Goal: Use online tool/utility: Utilize a website feature to perform a specific function

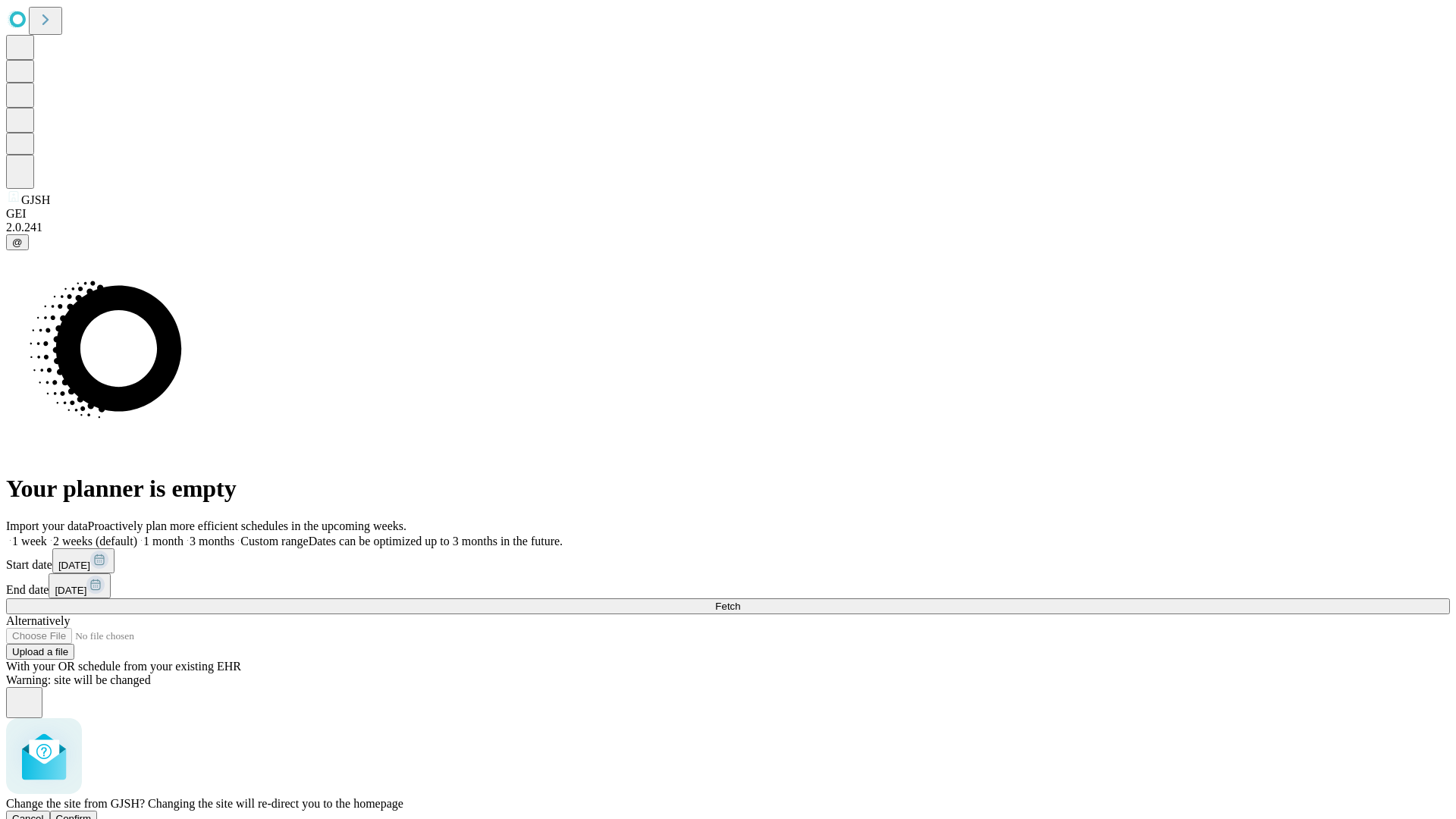
click at [91, 812] on span "Confirm" at bounding box center [73, 818] width 36 height 12
click at [47, 534] on label "1 week" at bounding box center [26, 540] width 41 height 12
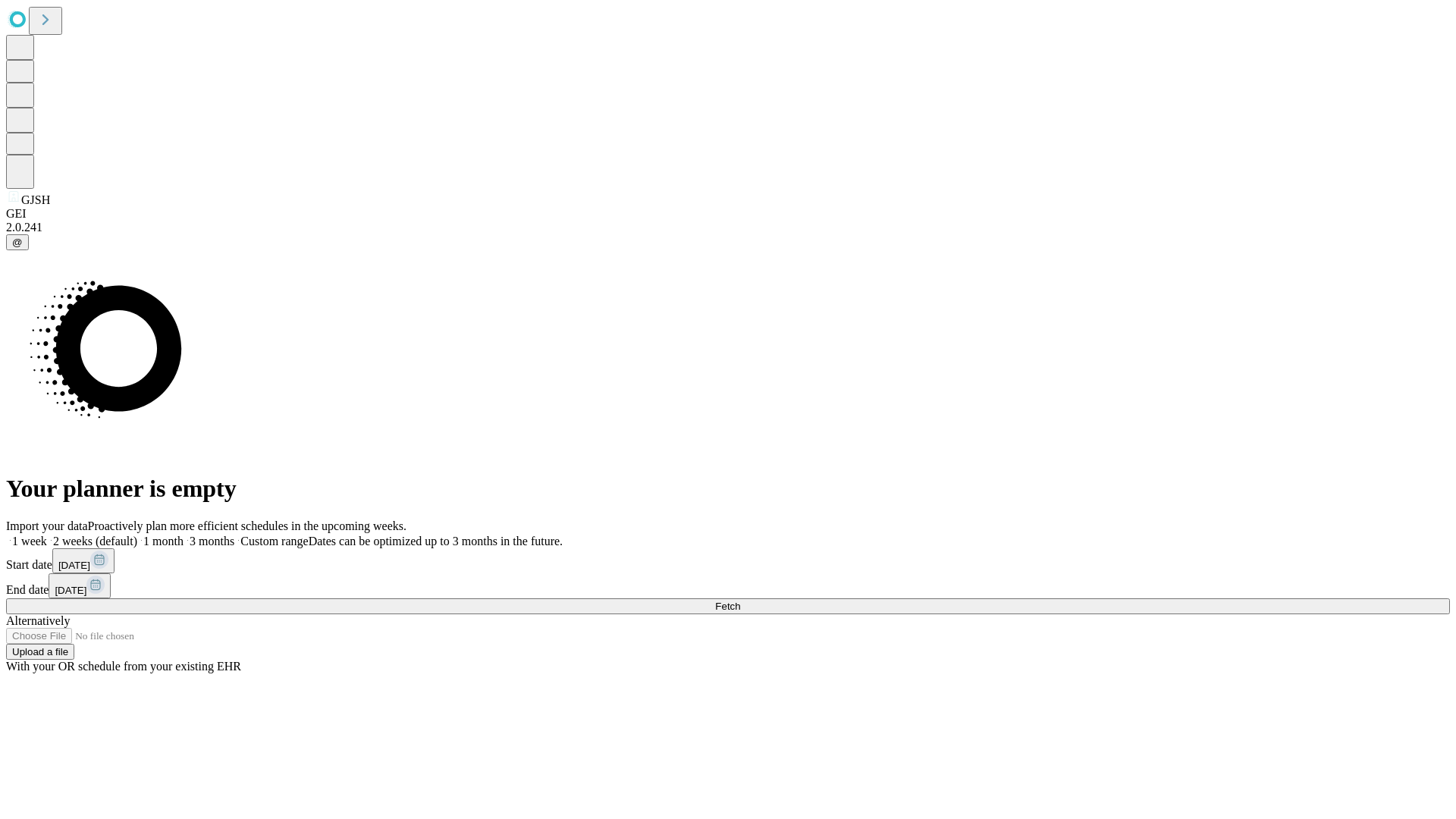
click at [741, 601] on span "Fetch" at bounding box center [728, 607] width 25 height 12
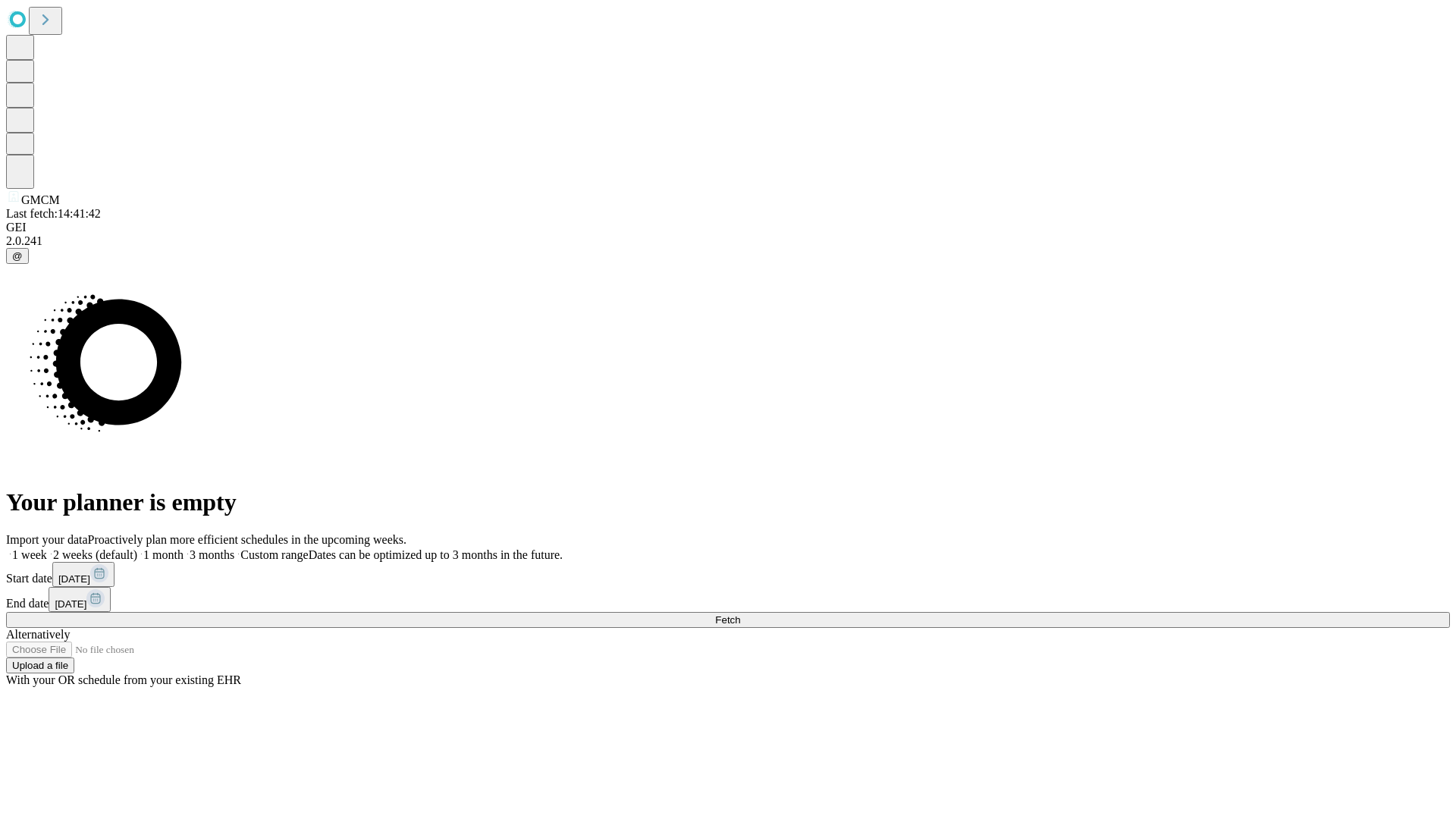
click at [47, 548] on label "1 week" at bounding box center [26, 554] width 41 height 12
click at [741, 614] on span "Fetch" at bounding box center [728, 620] width 25 height 12
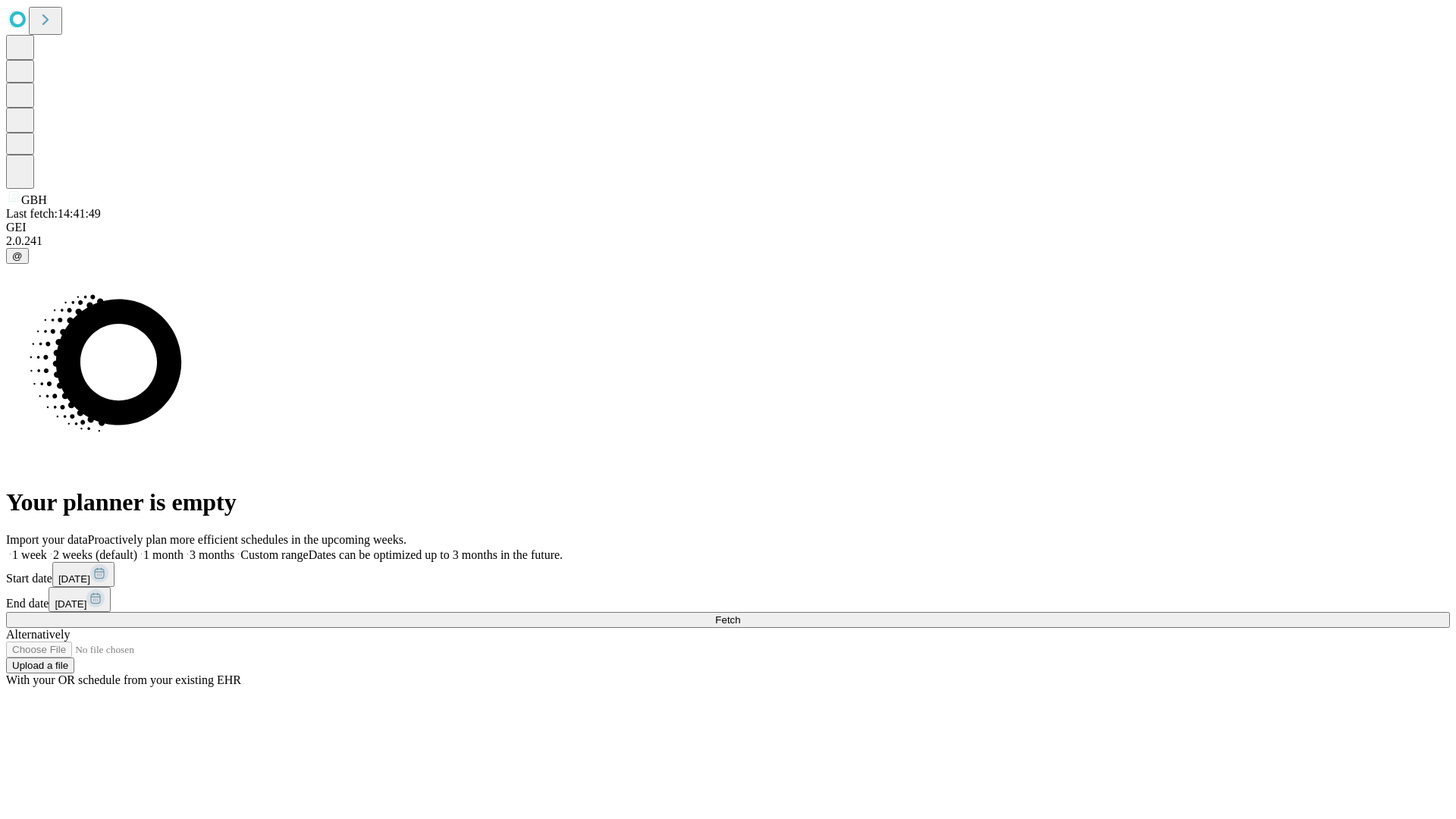
click at [47, 548] on label "1 week" at bounding box center [26, 554] width 41 height 12
click at [741, 614] on span "Fetch" at bounding box center [728, 620] width 25 height 12
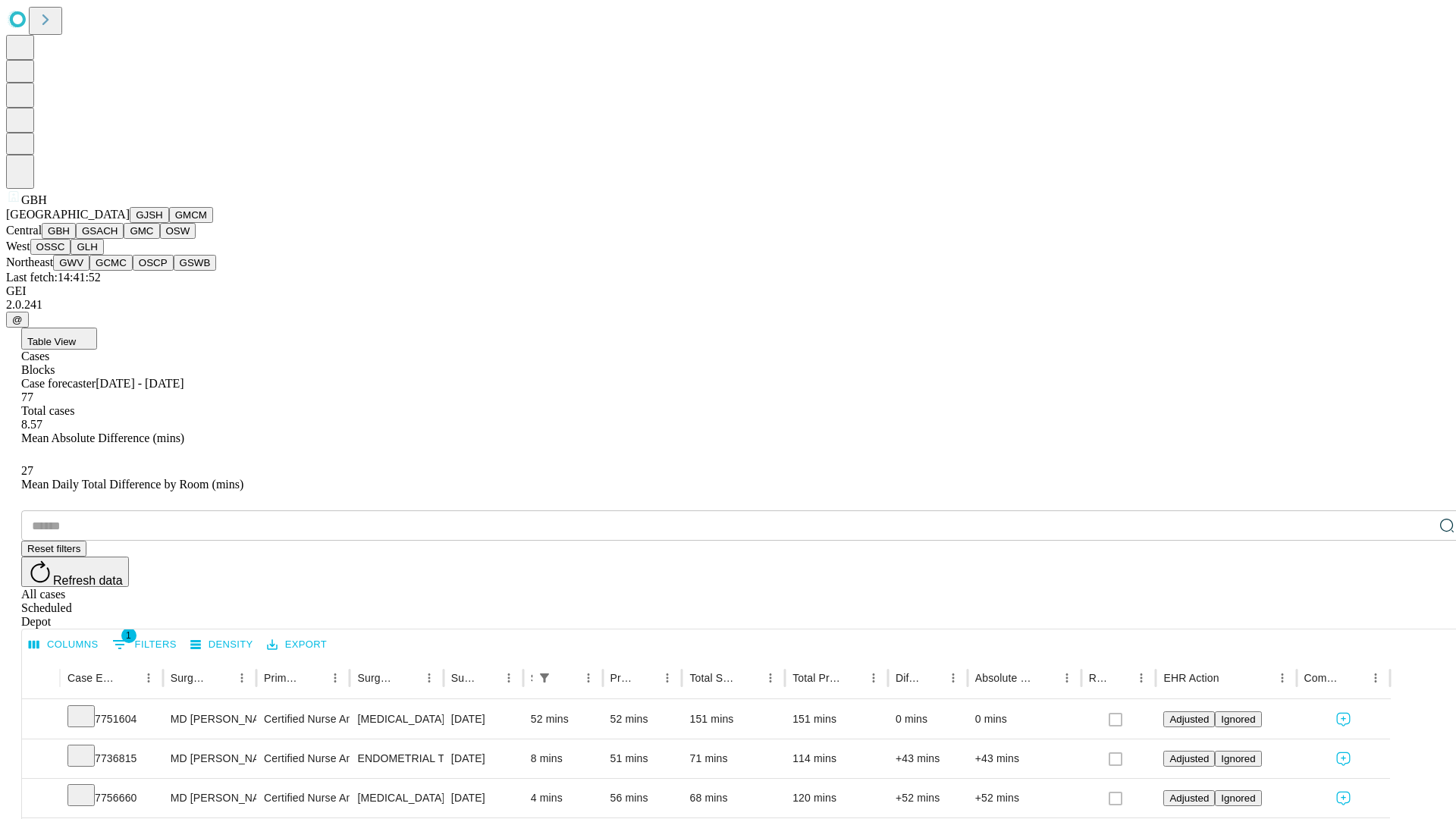
click at [117, 238] on button "GSACH" at bounding box center [100, 231] width 48 height 16
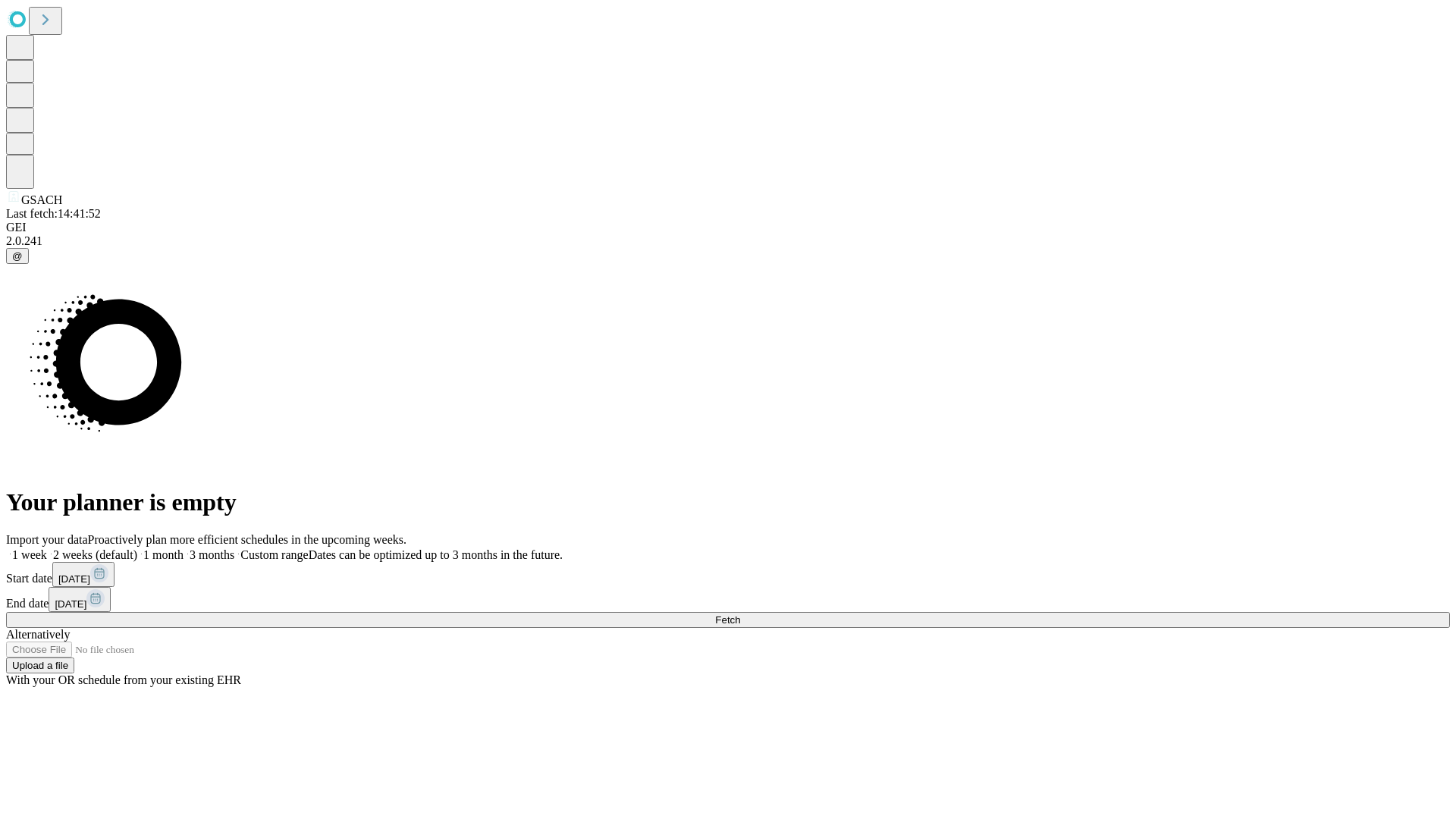
click at [47, 548] on label "1 week" at bounding box center [26, 554] width 41 height 12
click at [741, 614] on span "Fetch" at bounding box center [728, 620] width 25 height 12
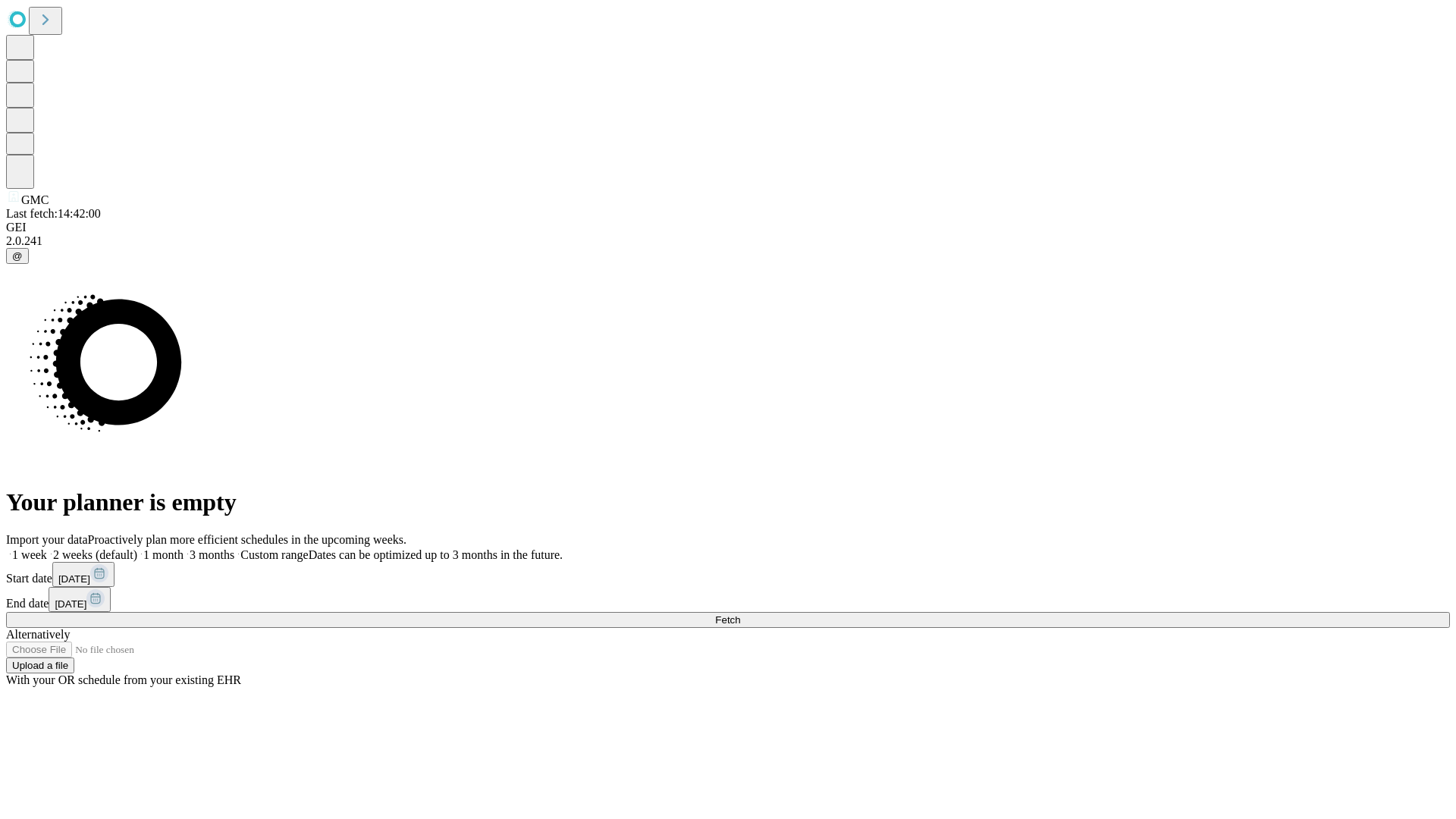
click at [47, 548] on label "1 week" at bounding box center [26, 554] width 41 height 12
click at [741, 614] on span "Fetch" at bounding box center [728, 620] width 25 height 12
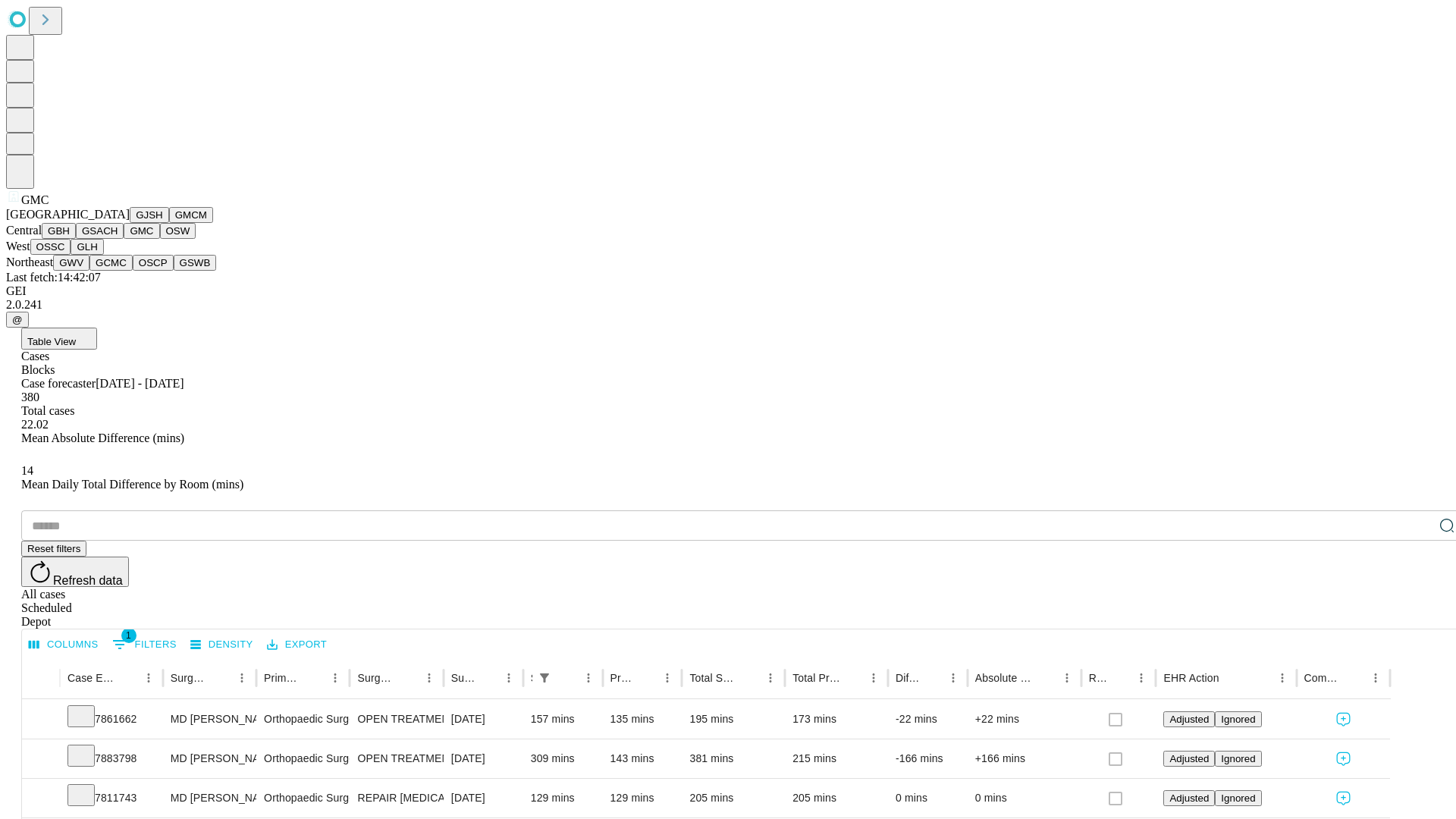
click at [160, 238] on button "OSW" at bounding box center [178, 231] width 37 height 16
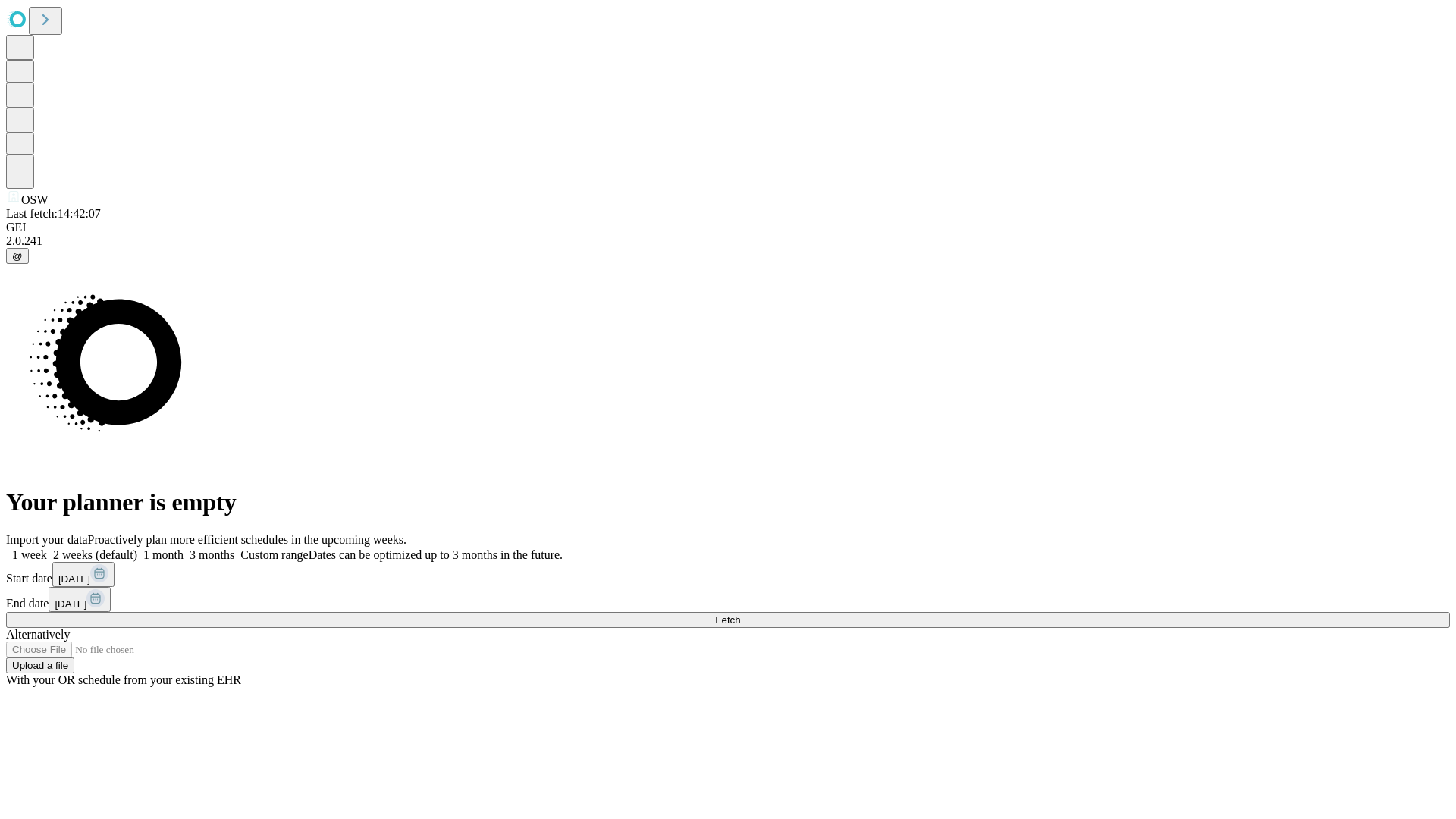
click at [741, 614] on span "Fetch" at bounding box center [728, 620] width 25 height 12
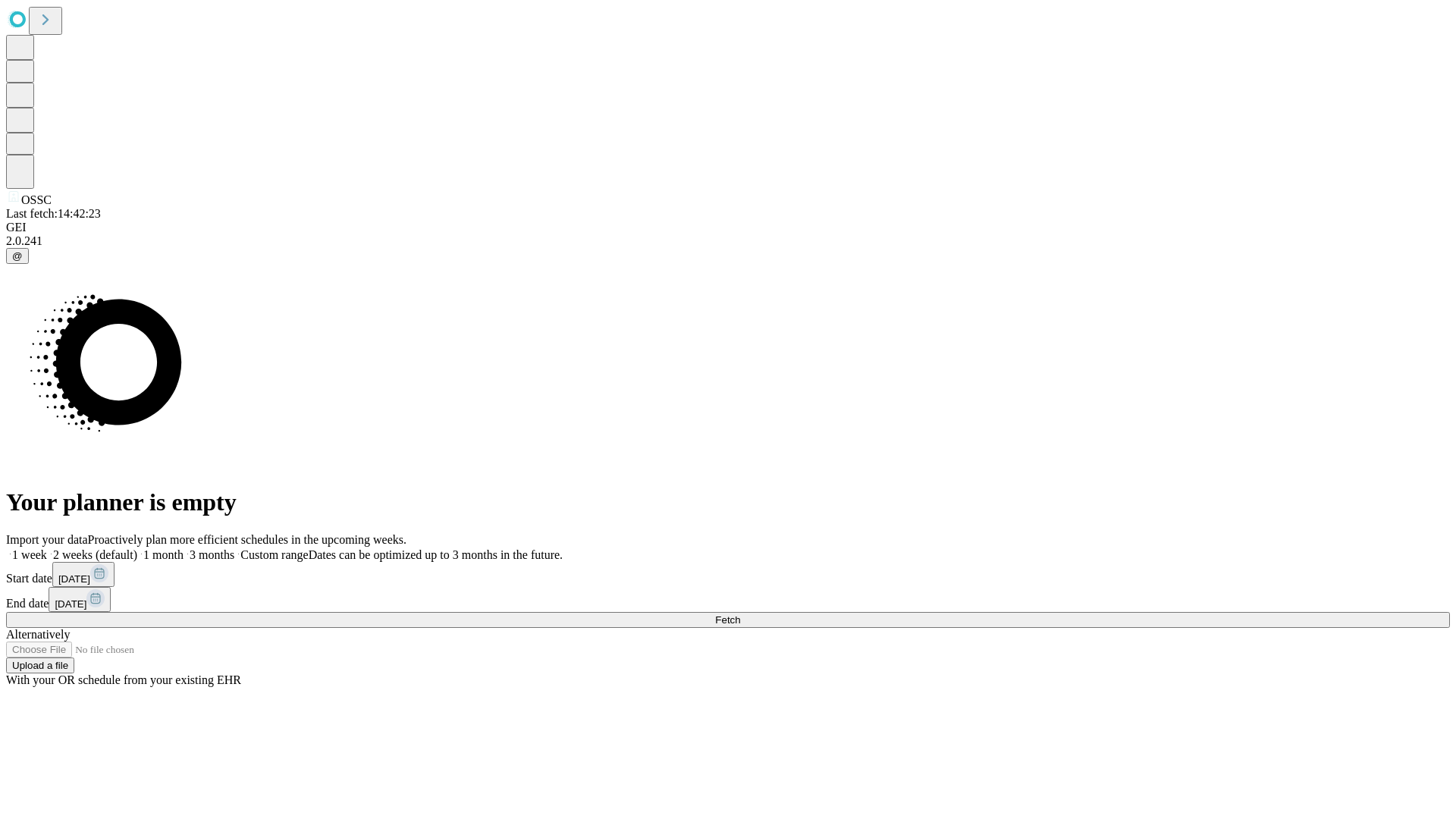
click at [741, 614] on span "Fetch" at bounding box center [728, 620] width 25 height 12
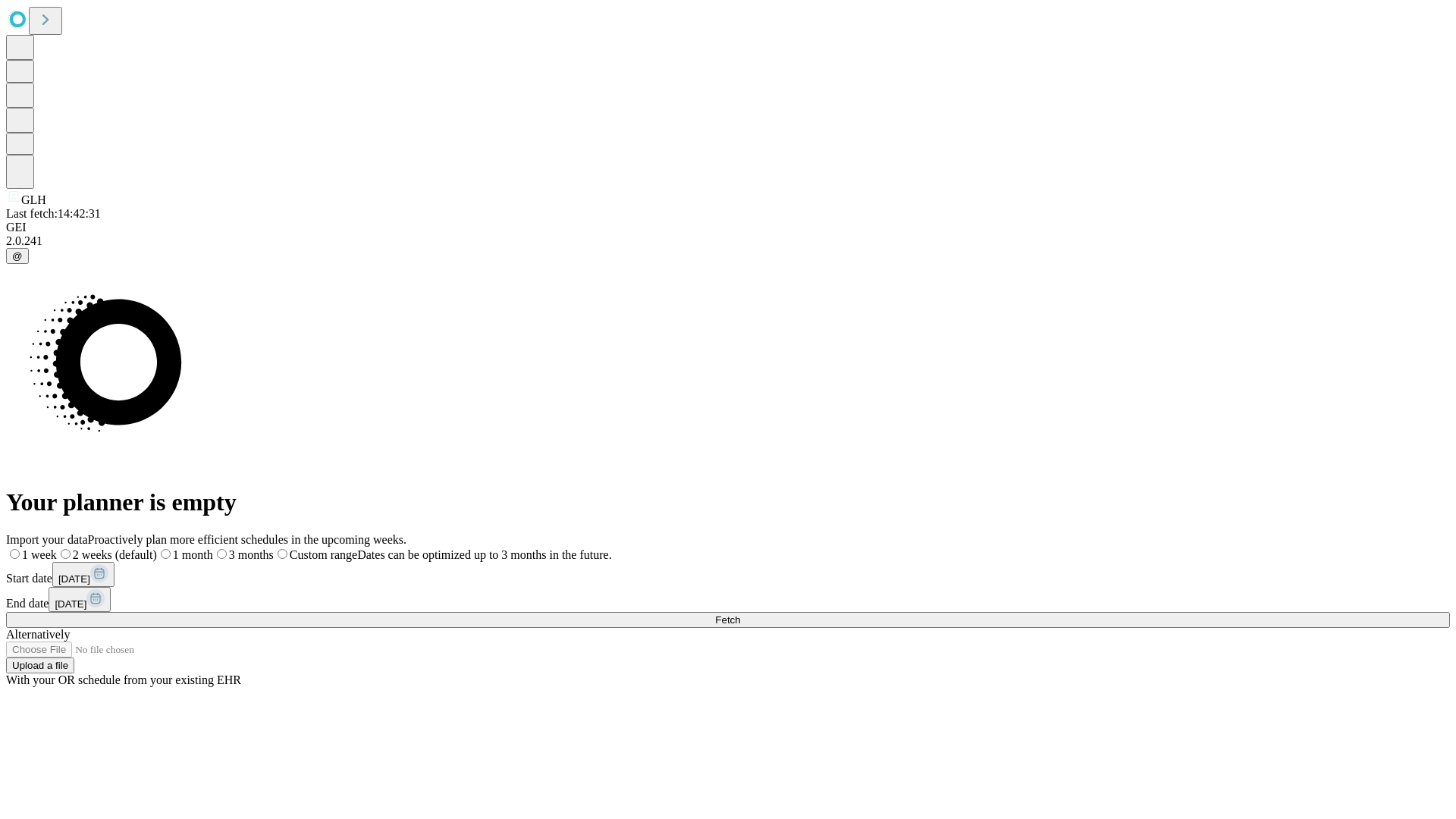
click at [57, 548] on label "1 week" at bounding box center [31, 554] width 51 height 12
click at [741, 614] on span "Fetch" at bounding box center [728, 620] width 25 height 12
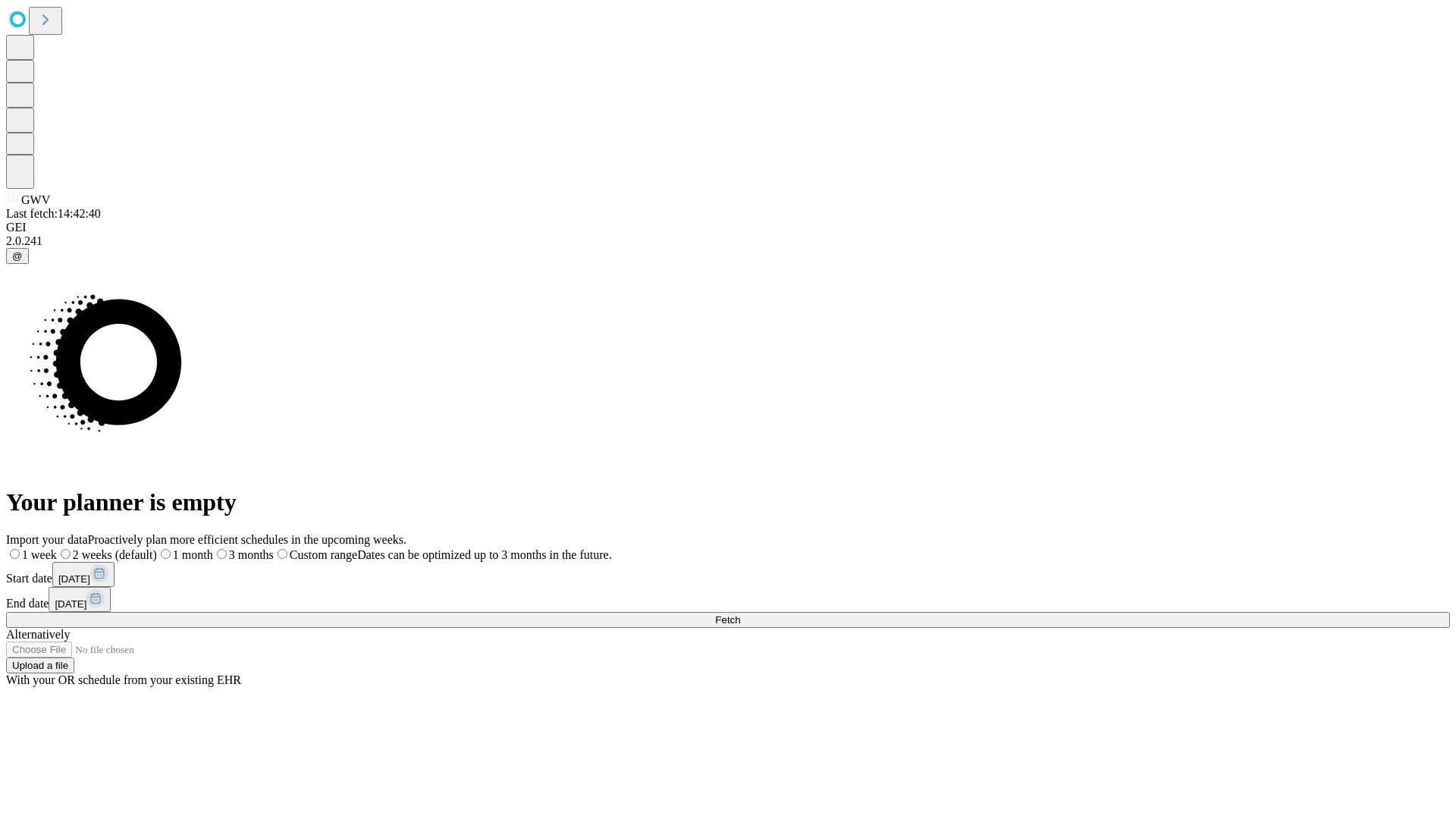
click at [741, 614] on span "Fetch" at bounding box center [728, 620] width 25 height 12
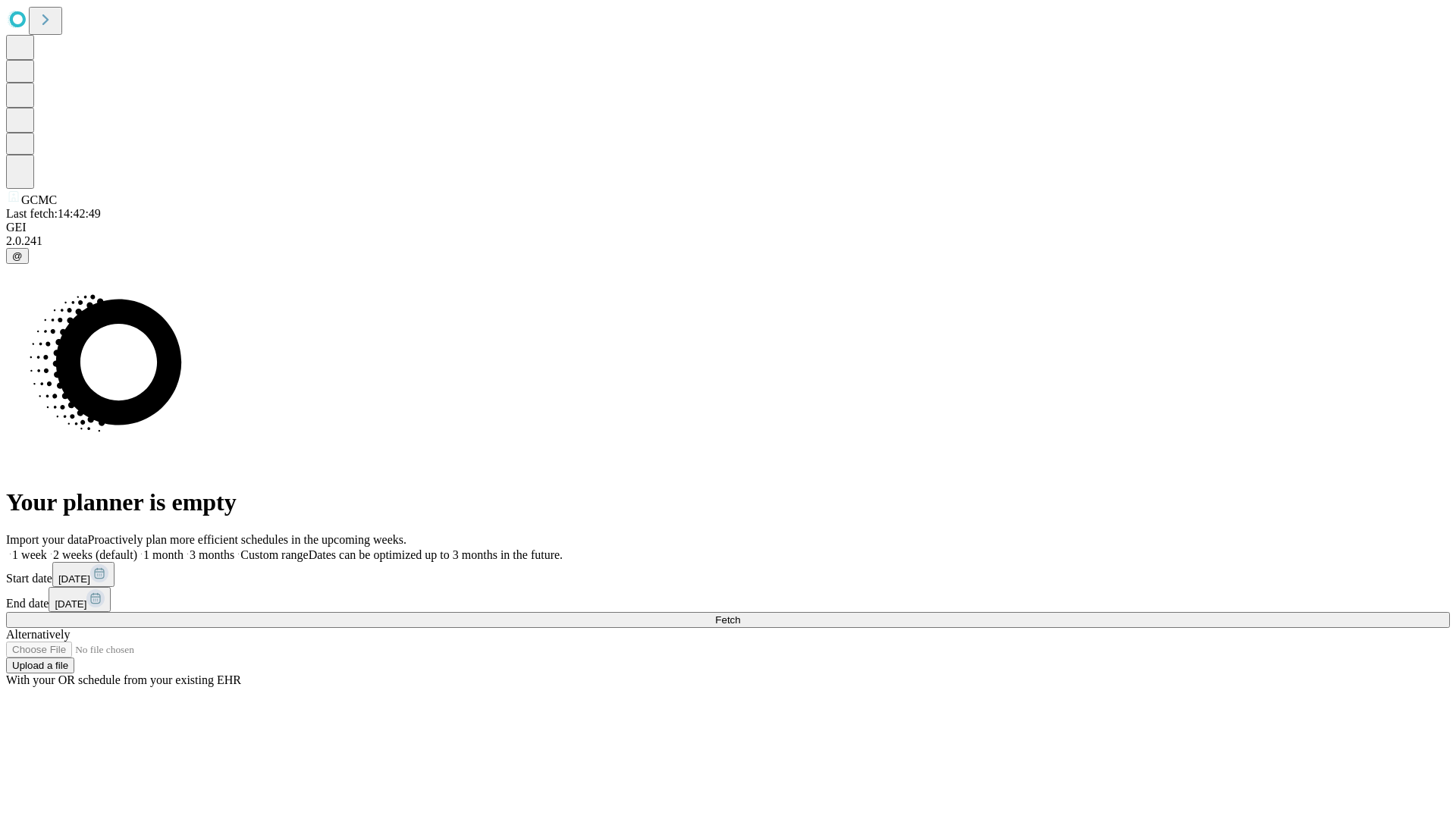
click at [47, 548] on label "1 week" at bounding box center [26, 554] width 41 height 12
click at [741, 614] on span "Fetch" at bounding box center [728, 620] width 25 height 12
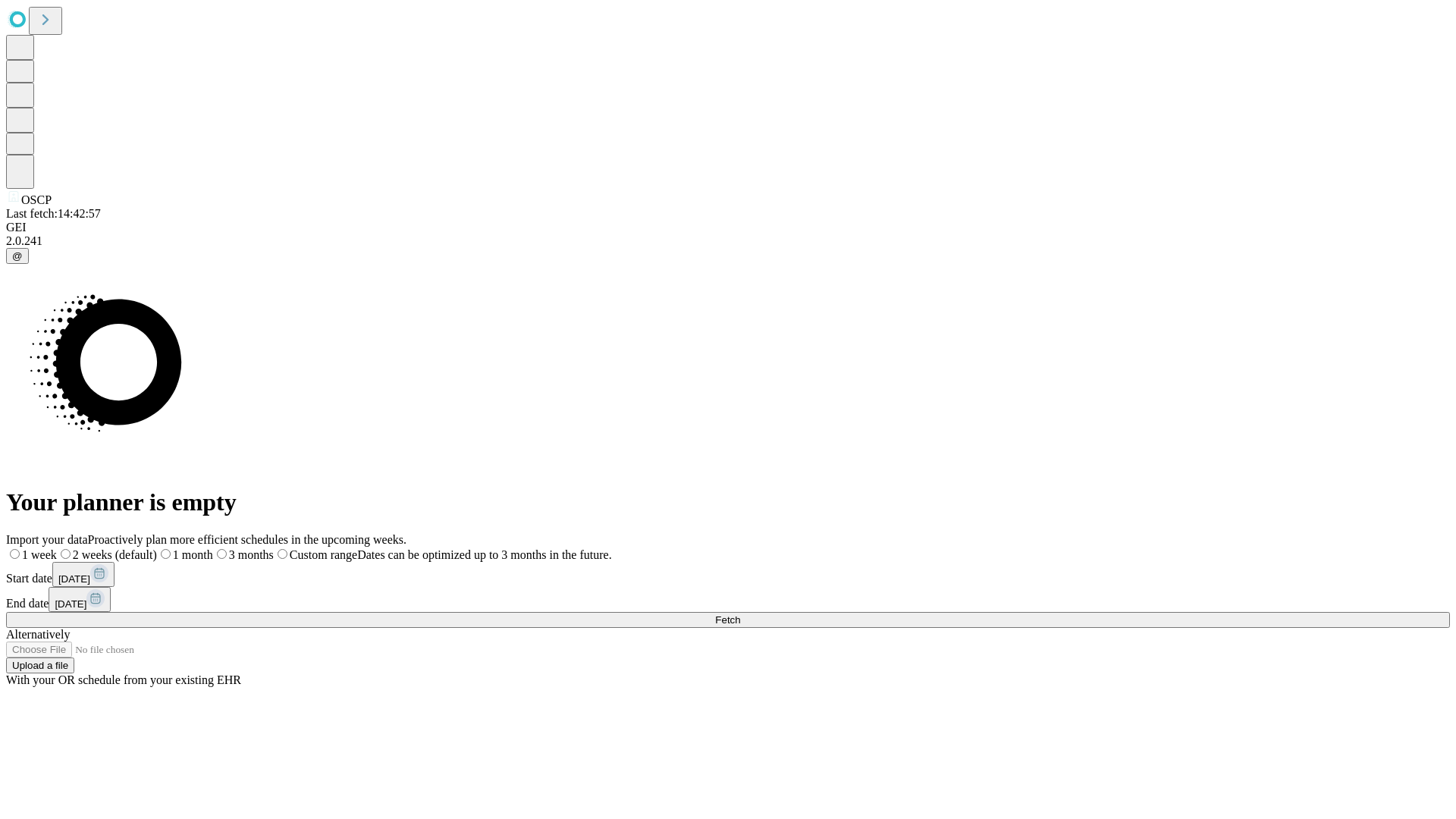
click at [57, 548] on label "1 week" at bounding box center [31, 554] width 51 height 12
click at [741, 614] on span "Fetch" at bounding box center [728, 620] width 25 height 12
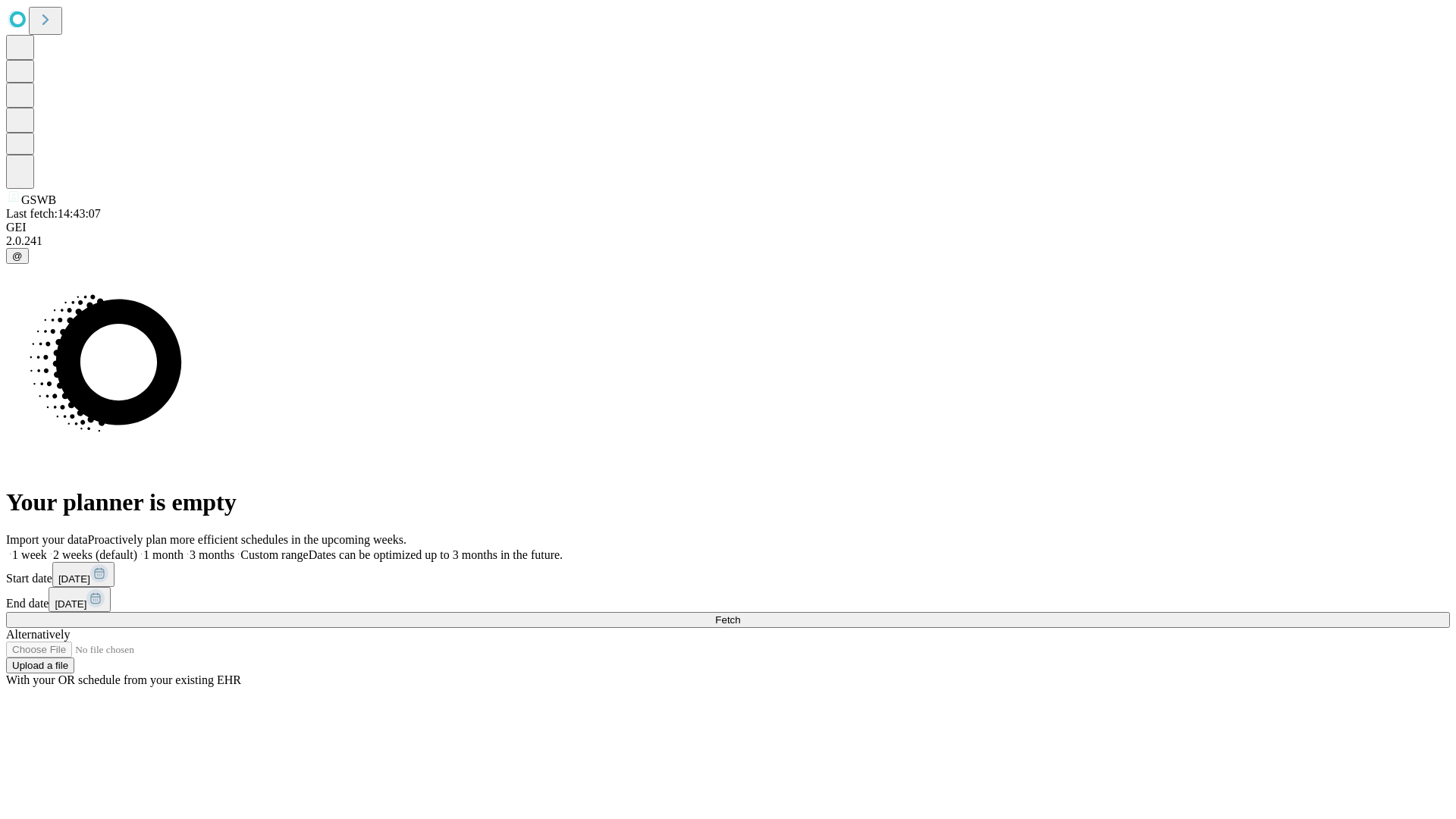
click at [47, 548] on label "1 week" at bounding box center [26, 554] width 41 height 12
click at [741, 614] on span "Fetch" at bounding box center [728, 620] width 25 height 12
